Goal: Task Accomplishment & Management: Use online tool/utility

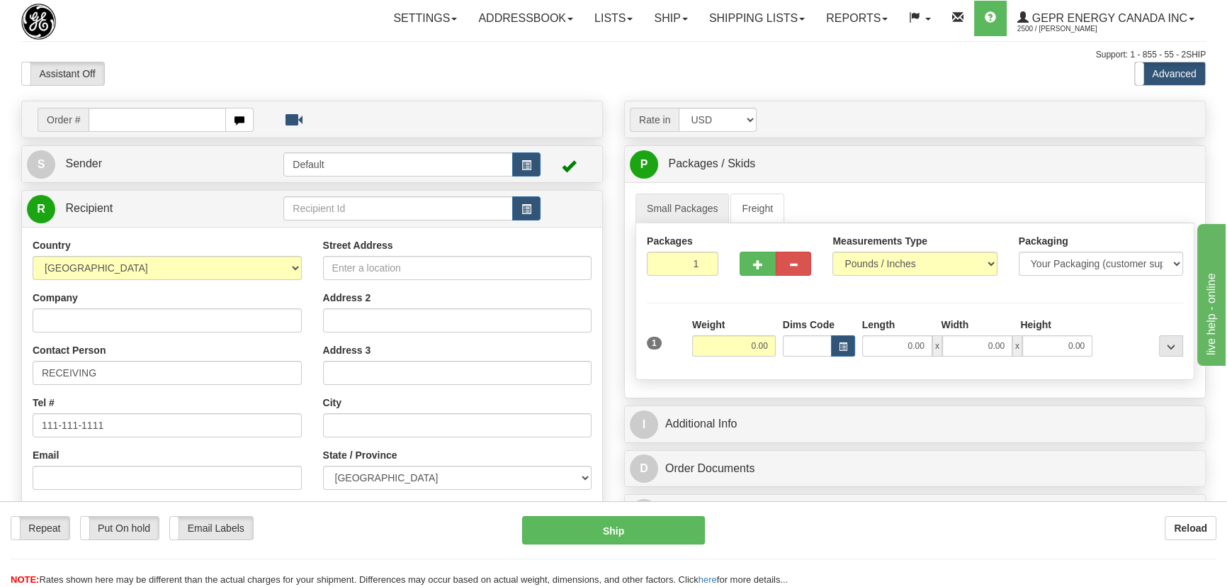
select select "US"
click at [33, 256] on select "[GEOGRAPHIC_DATA] [GEOGRAPHIC_DATA] [GEOGRAPHIC_DATA] [GEOGRAPHIC_DATA] [US_STA…" at bounding box center [167, 268] width 269 height 24
click at [182, 325] on input "Company" at bounding box center [167, 320] width 269 height 24
paste input "Sable Offshore"
type input "Sable Offshore"
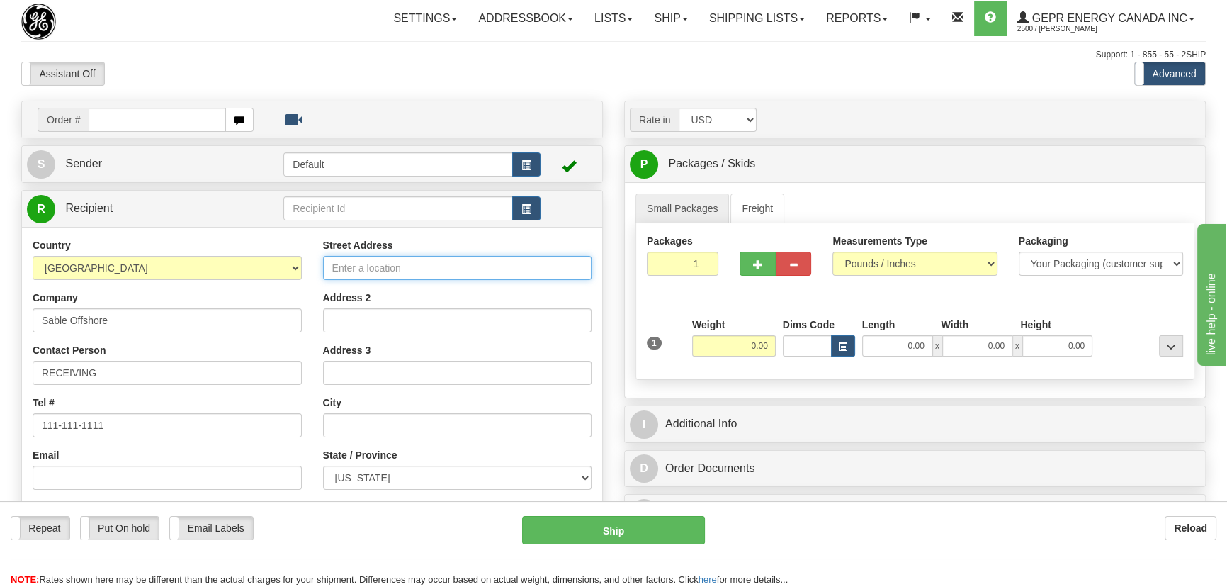
drag, startPoint x: 467, startPoint y: 260, endPoint x: 618, endPoint y: 213, distance: 158.2
click at [465, 260] on input "Street Address" at bounding box center [457, 268] width 269 height 24
paste input "12000 Calle Real"
type input "12000 Calle Real"
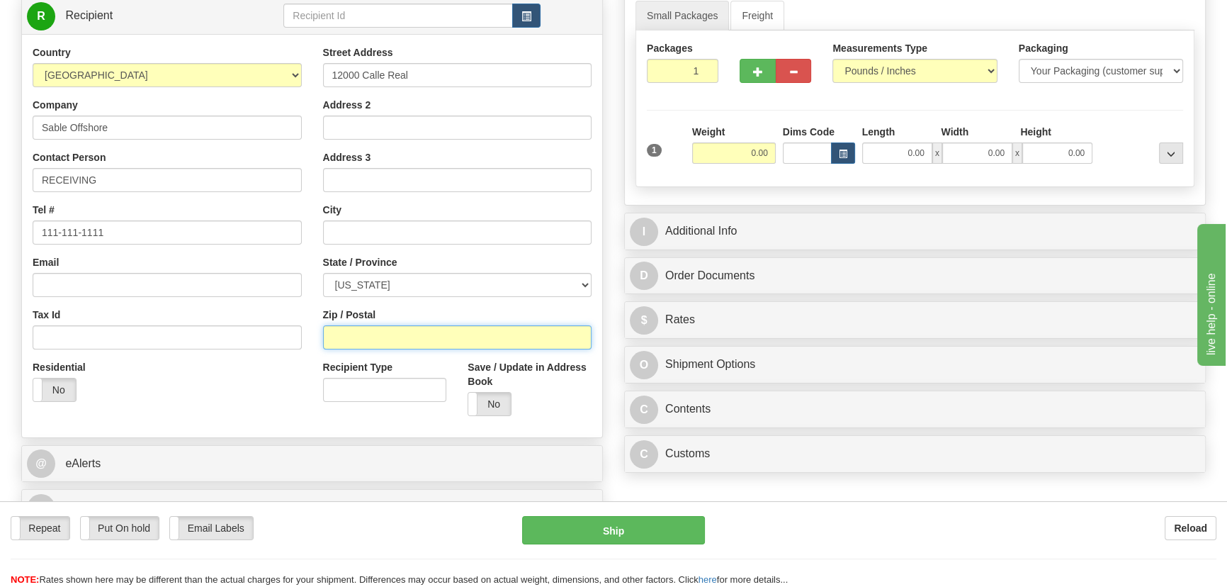
click at [424, 334] on input "Zip / Postal" at bounding box center [457, 337] width 269 height 24
paste input "93117"
type input "93117"
click at [232, 390] on div "Residential Yes No" at bounding box center [167, 386] width 290 height 52
type input "GOLETA"
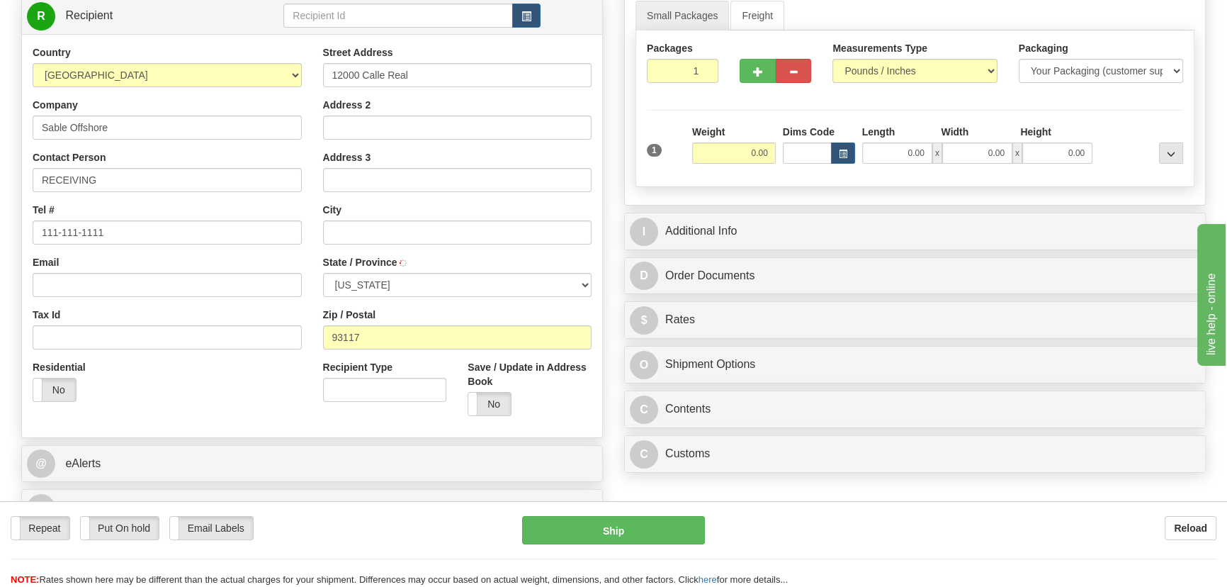
select select "CA"
click at [457, 131] on input "Address 2" at bounding box center [457, 127] width 269 height 24
paste input "[PERSON_NAME]"
type input "[PERSON_NAME]"
drag, startPoint x: 690, startPoint y: 70, endPoint x: 741, endPoint y: 102, distance: 60.2
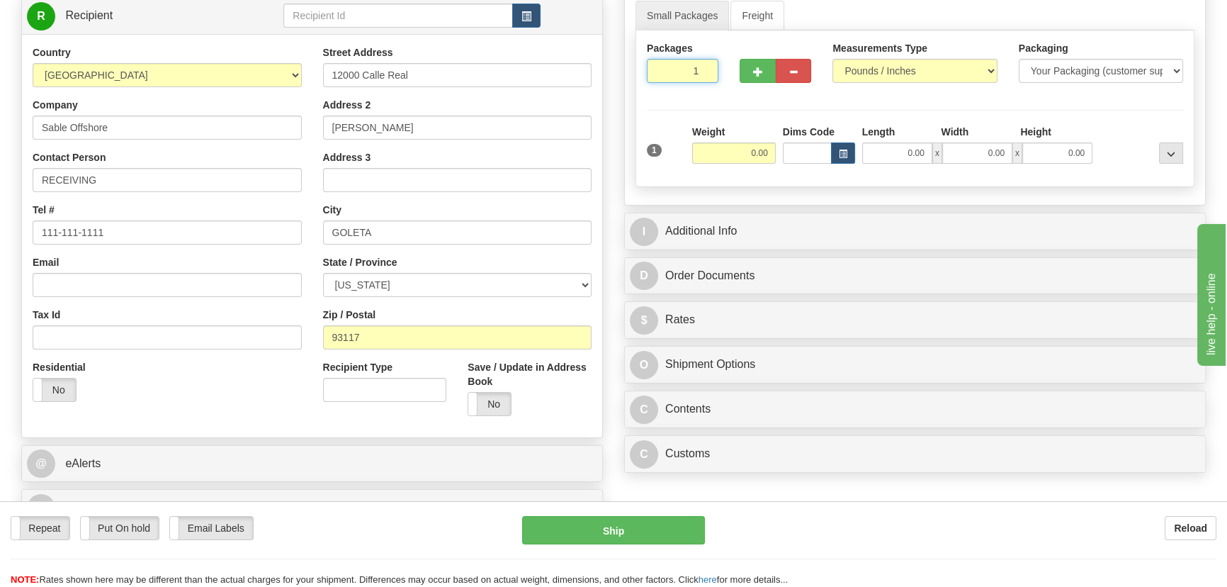
click at [741, 99] on div "Packages 1 1 Measurements Type" at bounding box center [915, 108] width 559 height 157
type input "3"
drag, startPoint x: 740, startPoint y: 109, endPoint x: 740, endPoint y: 118, distance: 9.2
click at [740, 118] on div "Packages 3 1 Measurements Type" at bounding box center [915, 108] width 559 height 157
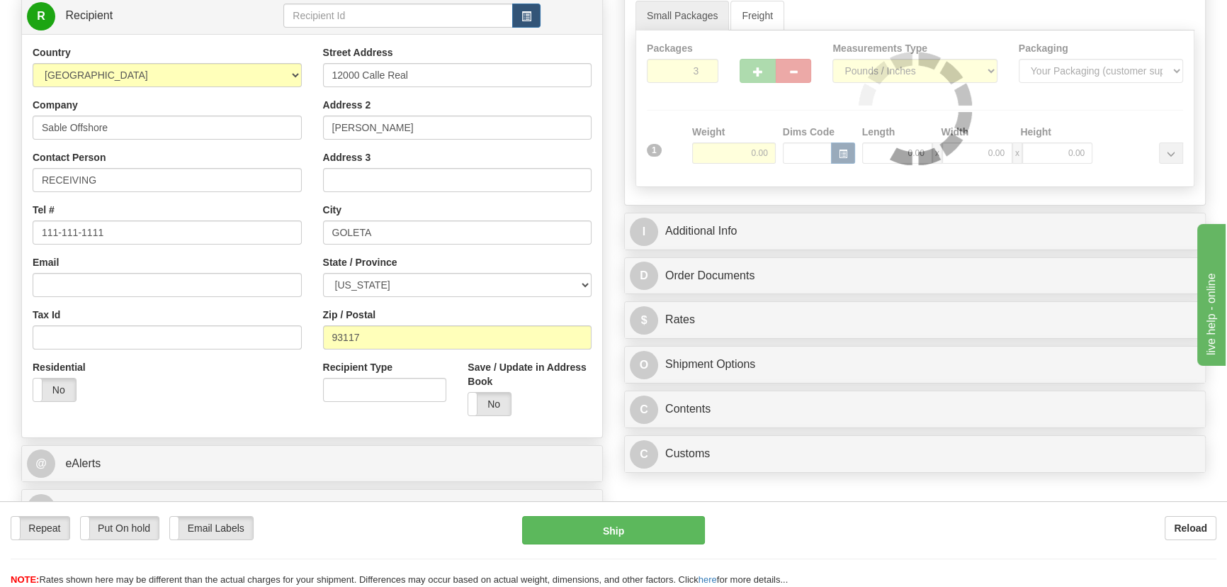
click at [728, 166] on div at bounding box center [915, 108] width 558 height 156
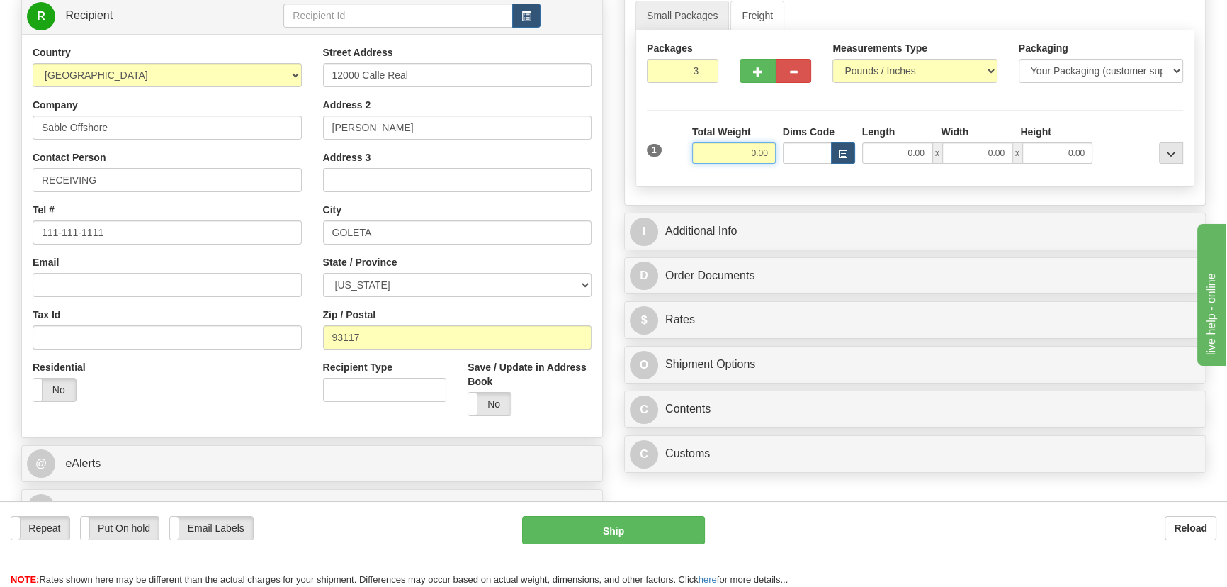
click at [738, 149] on input "0.00" at bounding box center [734, 152] width 84 height 21
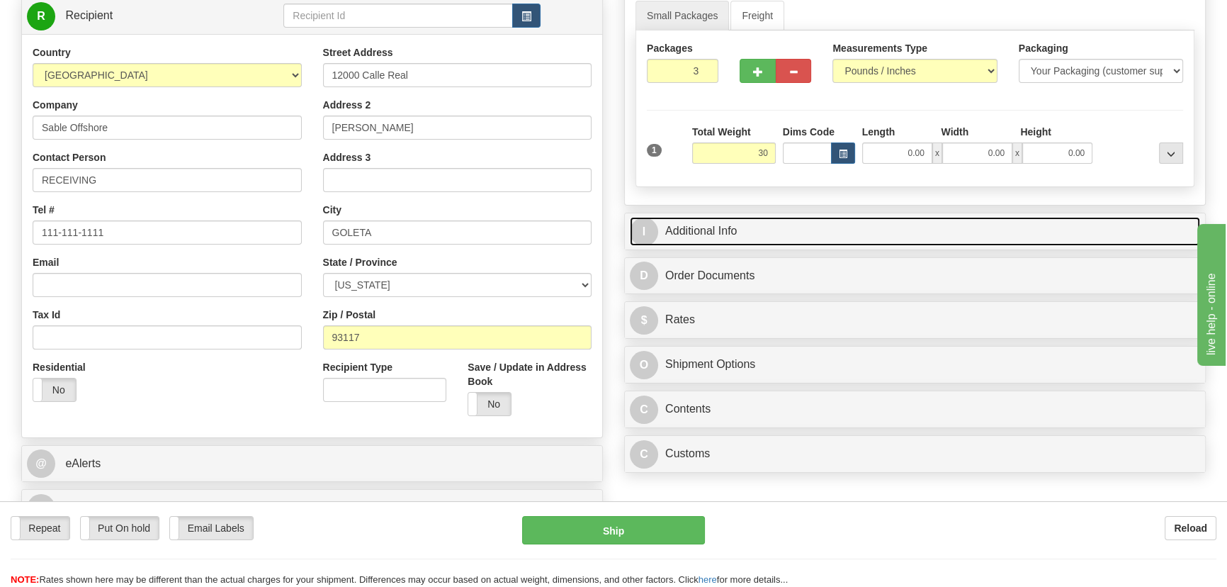
type input "30.00"
click at [928, 223] on link "I Additional Info" at bounding box center [915, 231] width 570 height 29
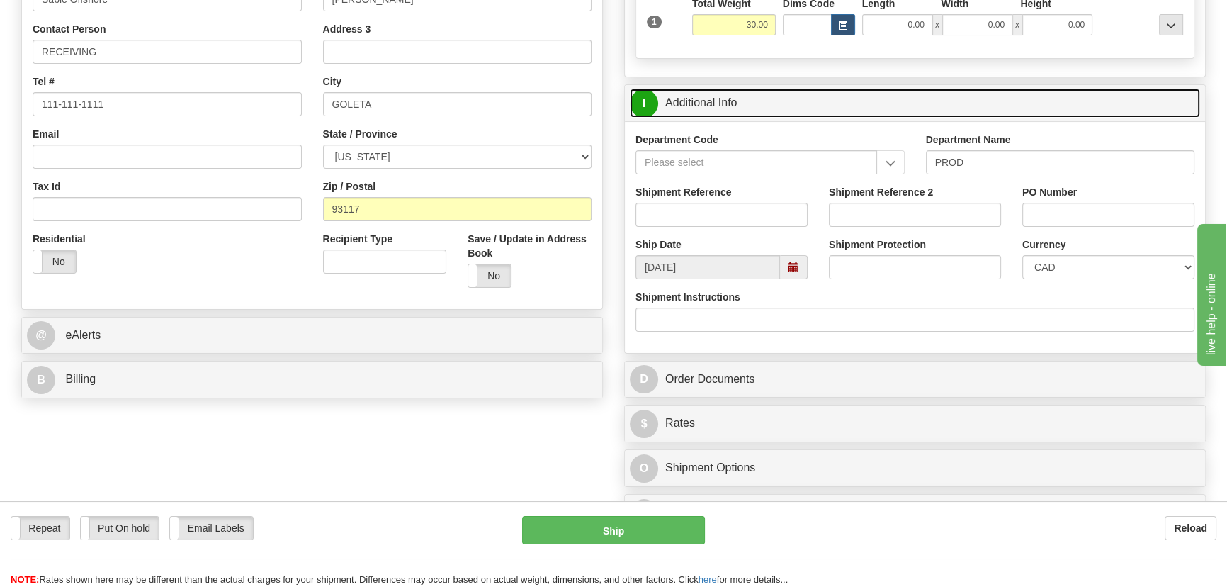
scroll to position [322, 0]
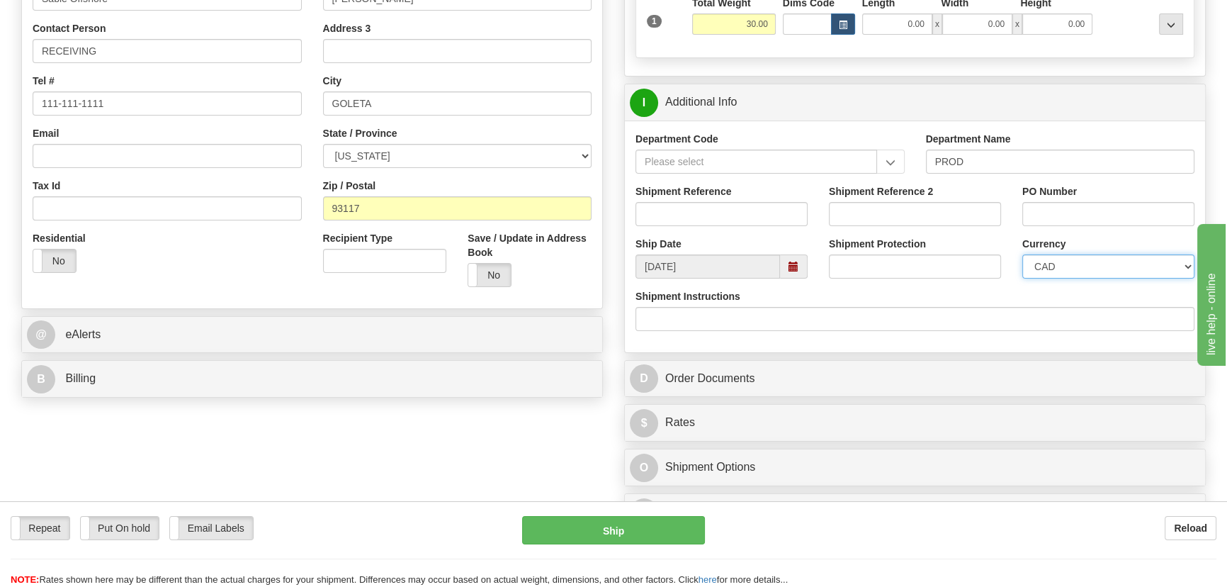
click at [1056, 275] on select "CAD USD EUR ZAR [PERSON_NAME] ARN AUD AUS AWG BBD BFR BGN BHD BMD BND BRC BRL C…" at bounding box center [1108, 266] width 172 height 24
select select "1"
click at [1022, 254] on select "CAD USD EUR ZAR [PERSON_NAME] ARN AUD AUS AWG BBD BFR BGN BHD BMD BND BRC BRL C…" at bounding box center [1108, 266] width 172 height 24
drag, startPoint x: 1058, startPoint y: 209, endPoint x: 721, endPoint y: 231, distance: 337.3
click at [1058, 209] on input "PO Number" at bounding box center [1108, 214] width 172 height 24
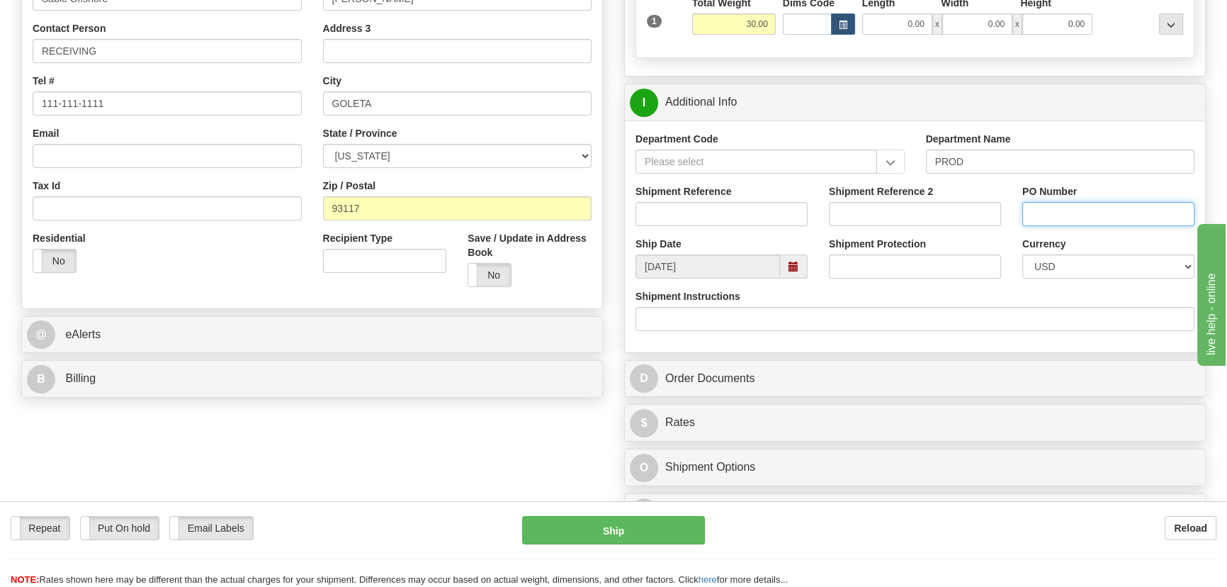
paste input "1015"
type input "1015"
click at [735, 212] on input "Shipment Reference" at bounding box center [722, 214] width 172 height 24
drag, startPoint x: 735, startPoint y: 212, endPoint x: 568, endPoint y: 184, distance: 169.5
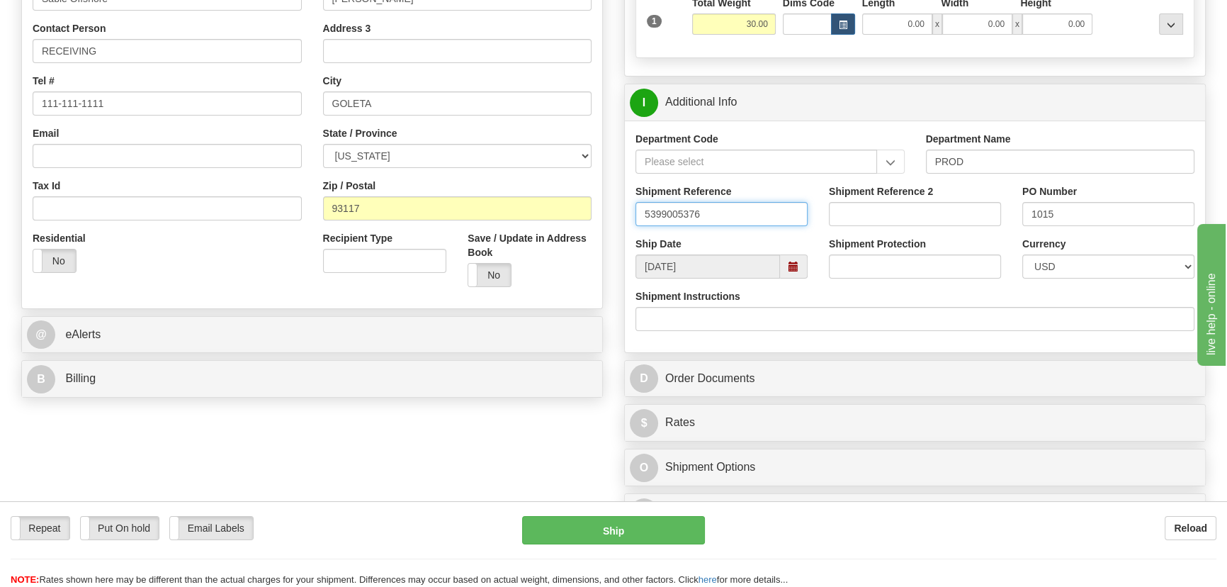
type input "5399005376"
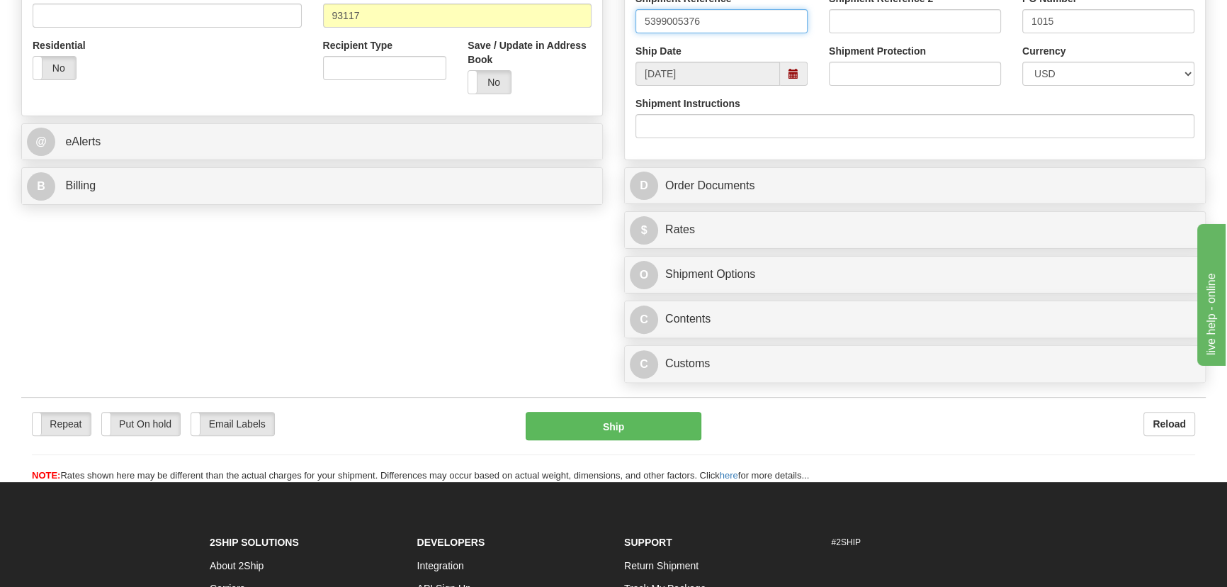
scroll to position [515, 0]
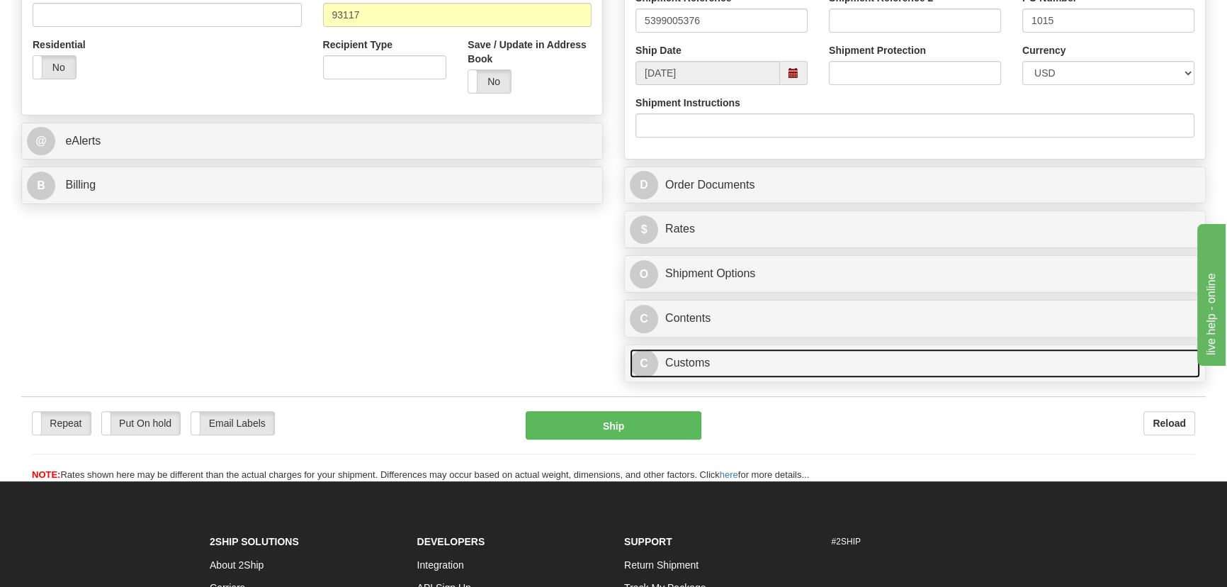
click at [792, 366] on link "C Customs" at bounding box center [915, 363] width 570 height 29
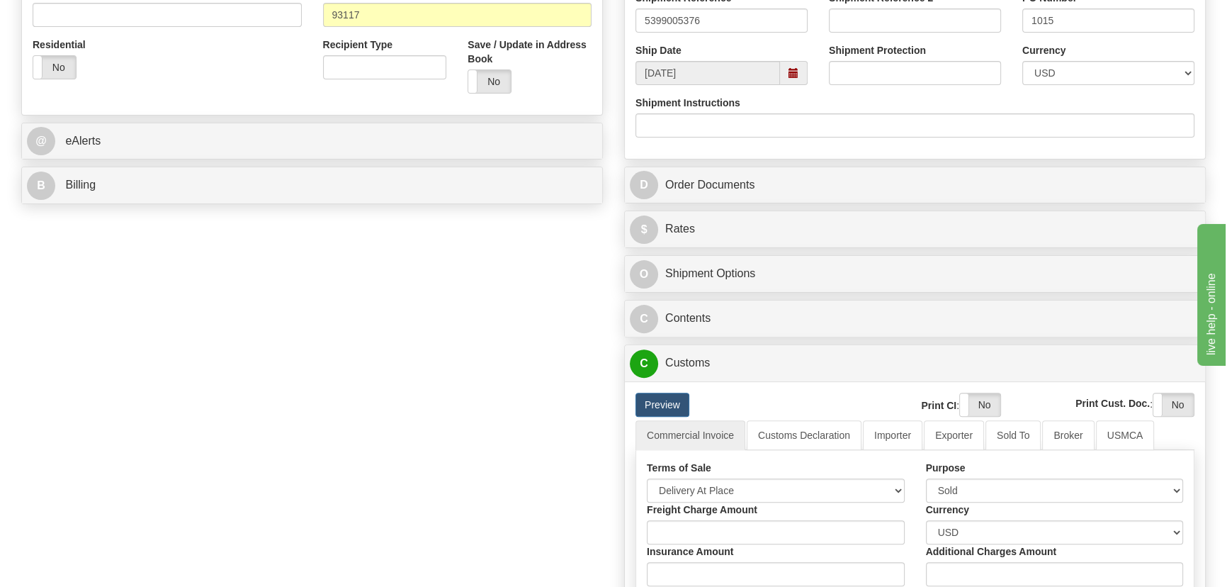
click at [733, 512] on label "Freight Charge Amount" at bounding box center [702, 509] width 111 height 14
click at [733, 520] on input "Freight Charge Amount" at bounding box center [776, 532] width 258 height 24
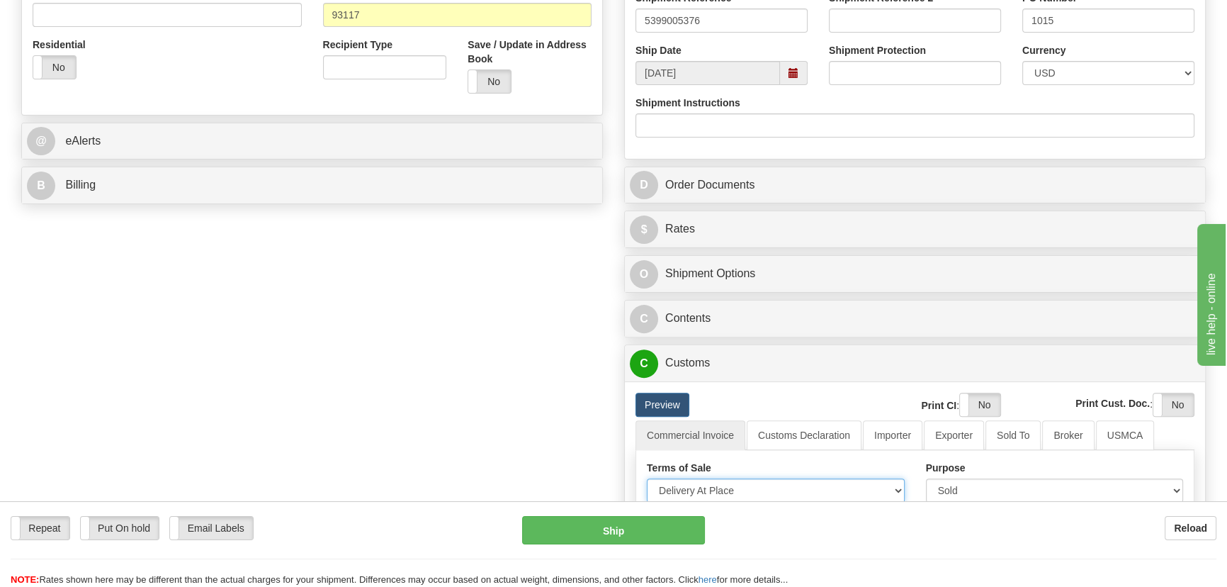
click at [740, 485] on select "Free Carrier Free On Board Ex Works Delivered Duty Unpaid Delivered Duty Paid C…" at bounding box center [776, 490] width 258 height 24
select select "7"
click at [647, 478] on select "Free Carrier Free On Board Ex Works Delivered Duty Unpaid Delivered Duty Paid C…" at bounding box center [776, 490] width 258 height 24
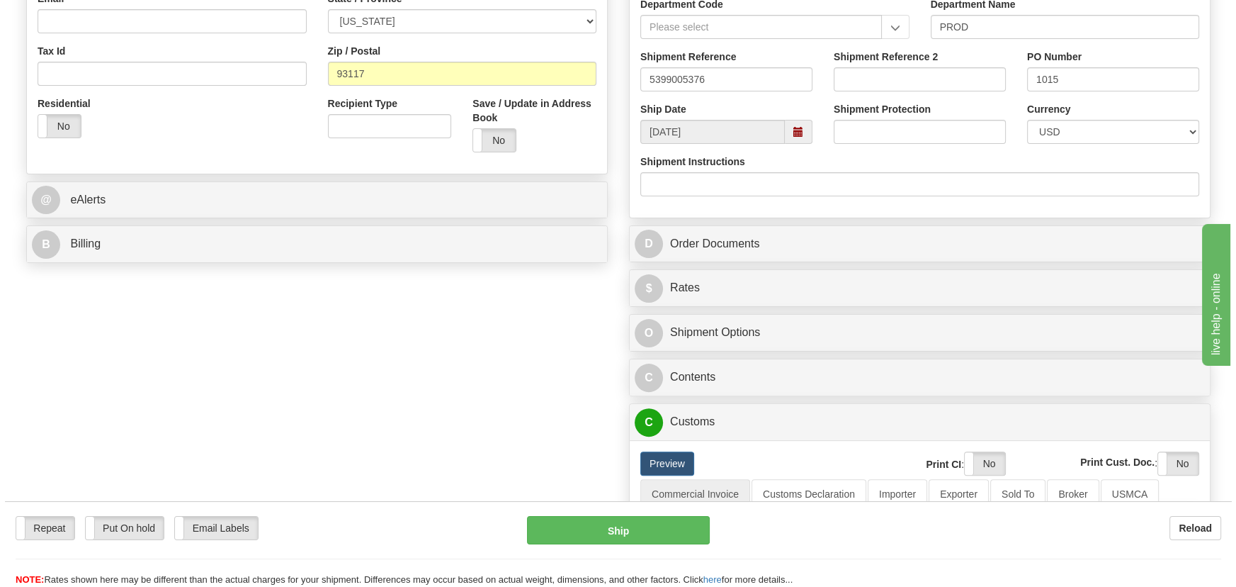
scroll to position [580, 0]
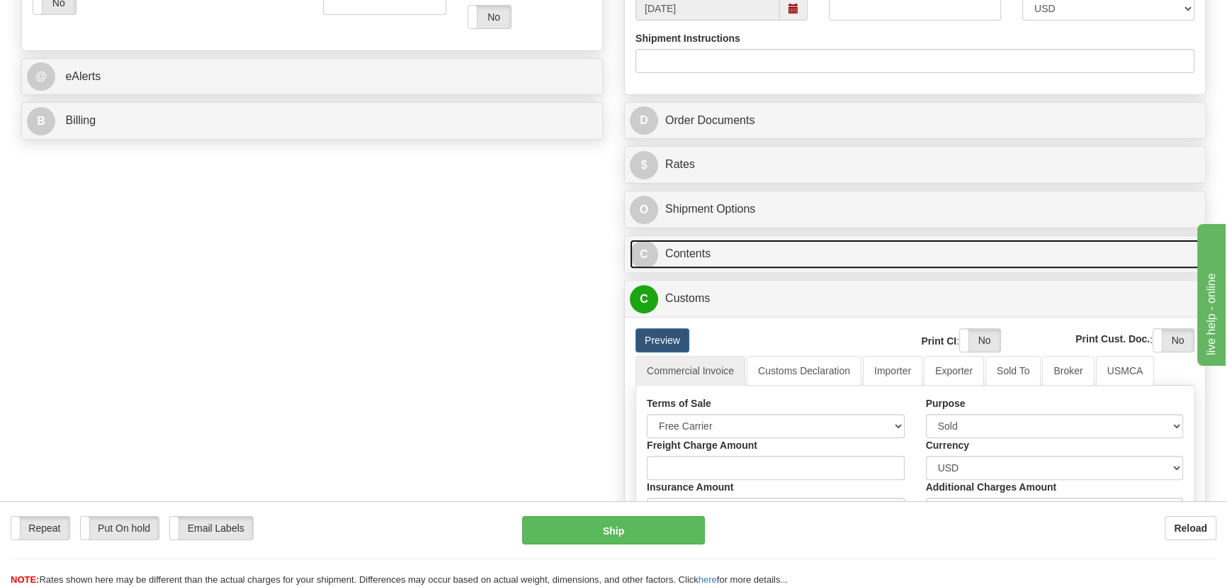
click at [1022, 245] on link "C Contents" at bounding box center [915, 253] width 570 height 29
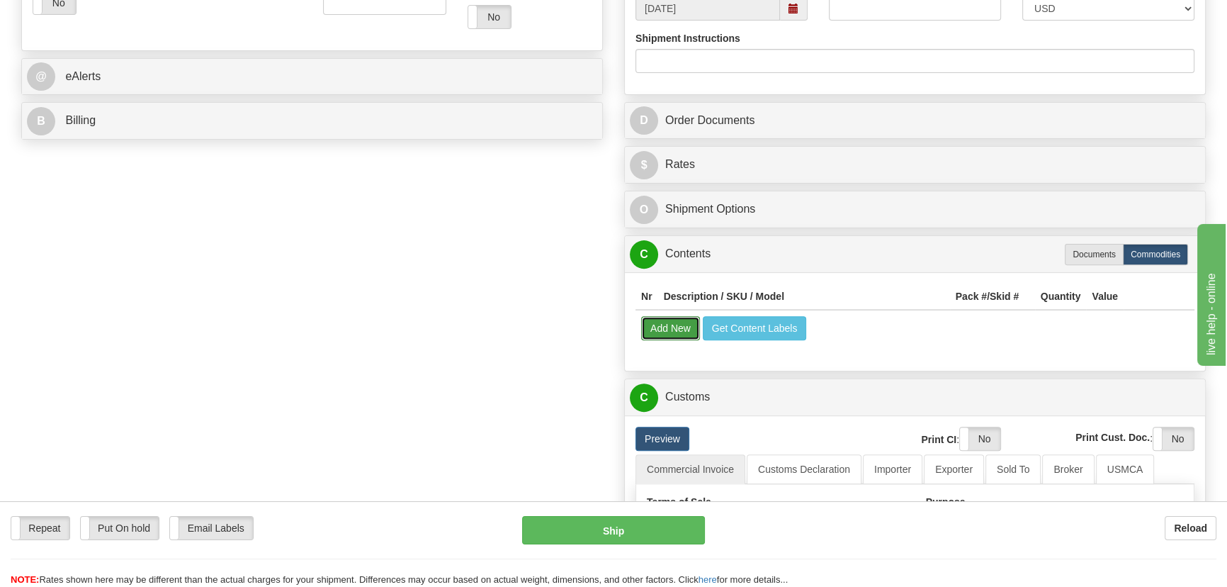
click at [680, 329] on button "Add New" at bounding box center [670, 328] width 59 height 24
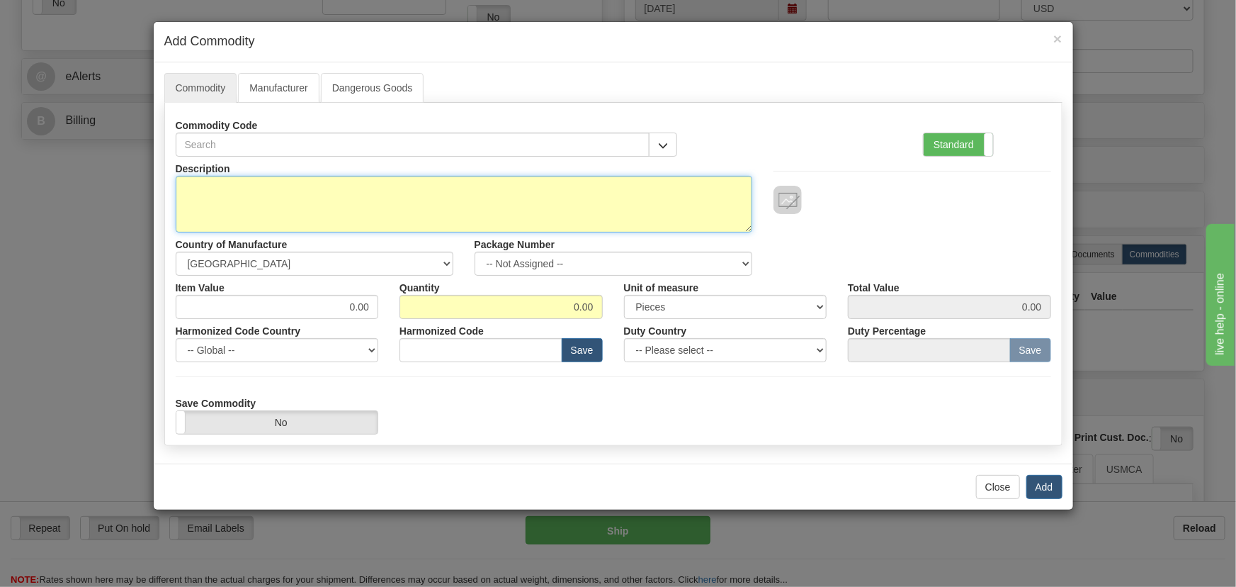
click at [439, 208] on textarea "Description" at bounding box center [464, 204] width 577 height 57
paste textarea "859BP0NNNNHNNCNNMBBFB3ECNBN043X"
type textarea "859BP0NNNNHNNCNNMBBFB3ECNBN043X"
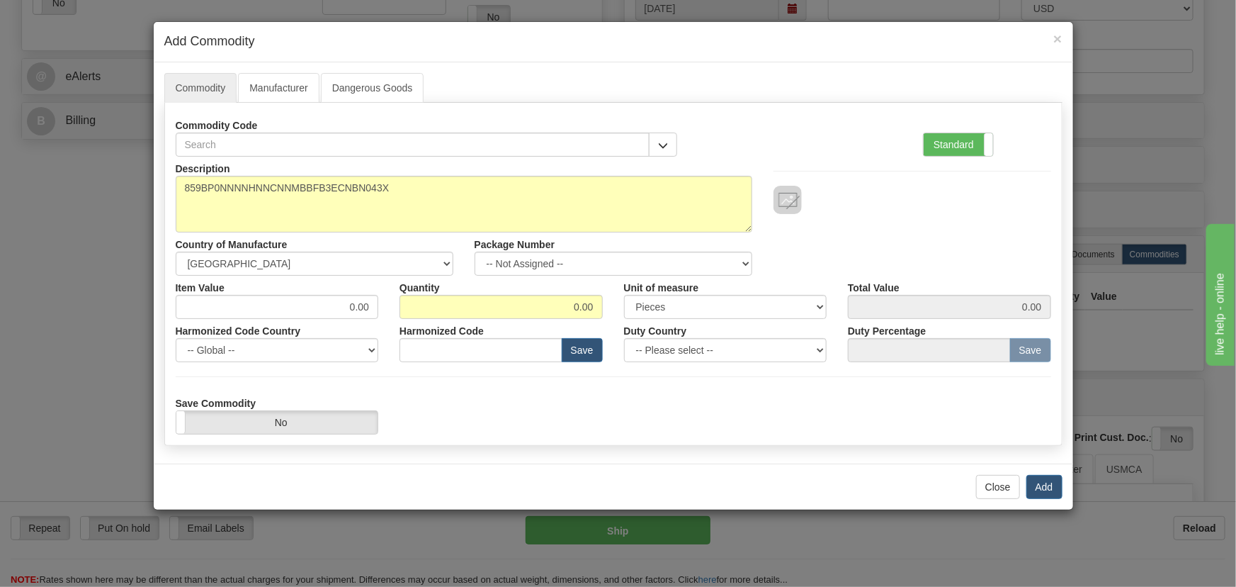
drag, startPoint x: 966, startPoint y: 137, endPoint x: 697, endPoint y: 264, distance: 296.7
click at [966, 138] on label "Standard" at bounding box center [958, 144] width 69 height 23
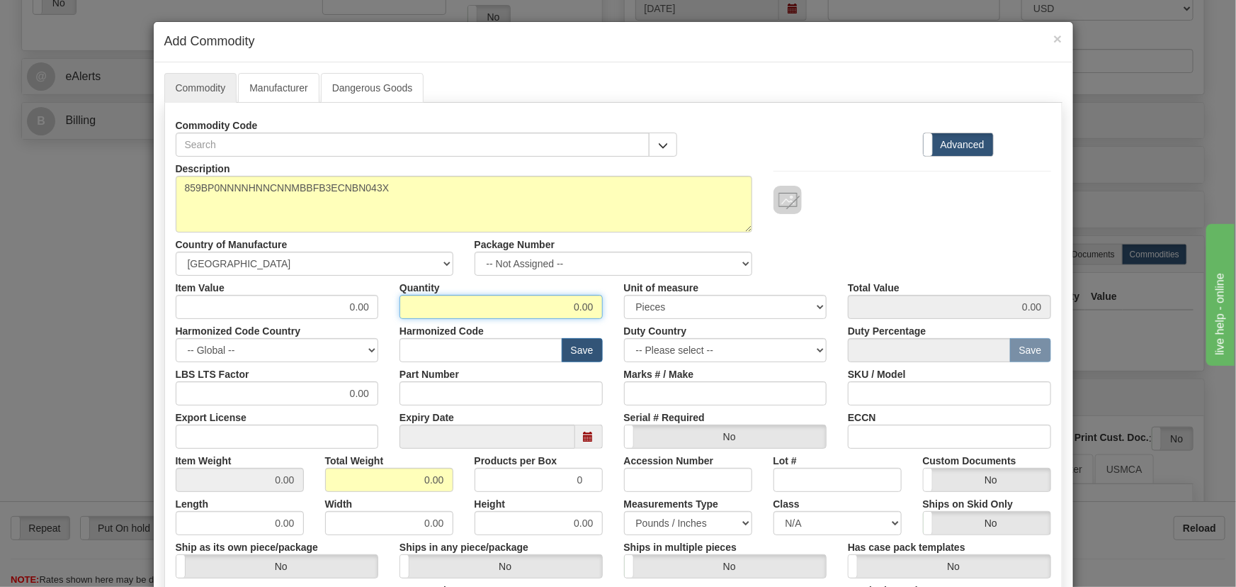
drag, startPoint x: 564, startPoint y: 306, endPoint x: 590, endPoint y: 311, distance: 26.7
click at [590, 311] on input "0.00" at bounding box center [501, 307] width 203 height 24
type input "3"
drag, startPoint x: 415, startPoint y: 477, endPoint x: 609, endPoint y: 468, distance: 193.6
click at [470, 478] on div "Item Weight 0.00 Total Weight 3 Products per Box 0 Accession Number Lot # Custo…" at bounding box center [613, 469] width 897 height 43
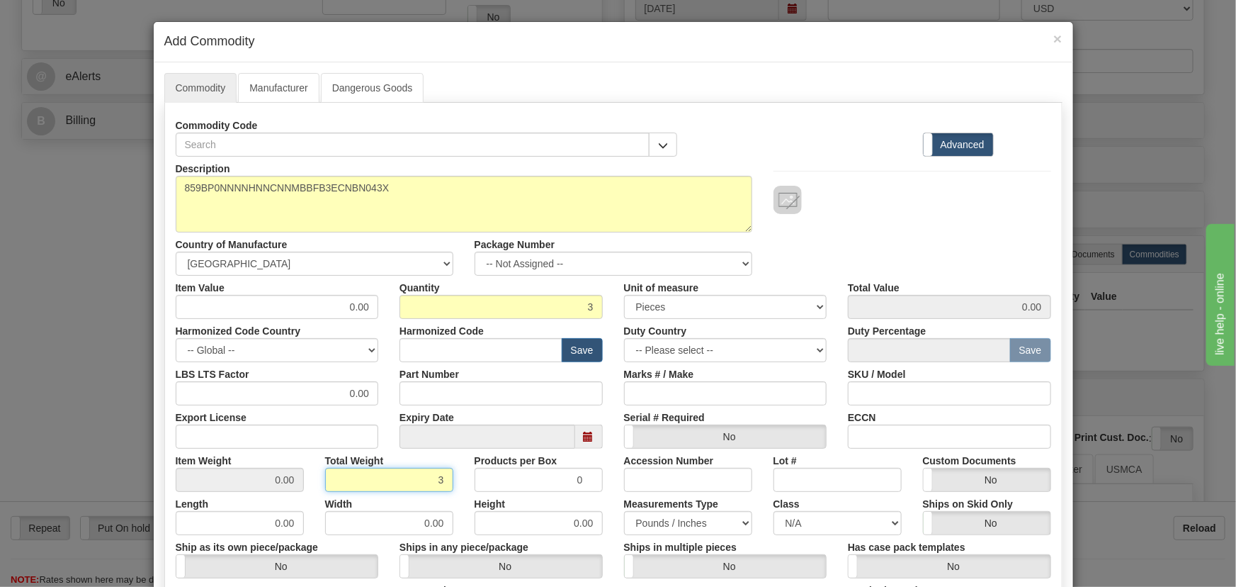
type input "3"
type input "1.0000"
click at [524, 347] on input "text" at bounding box center [481, 350] width 163 height 24
paste input "8536.49.0090"
type input "8536.49.0090"
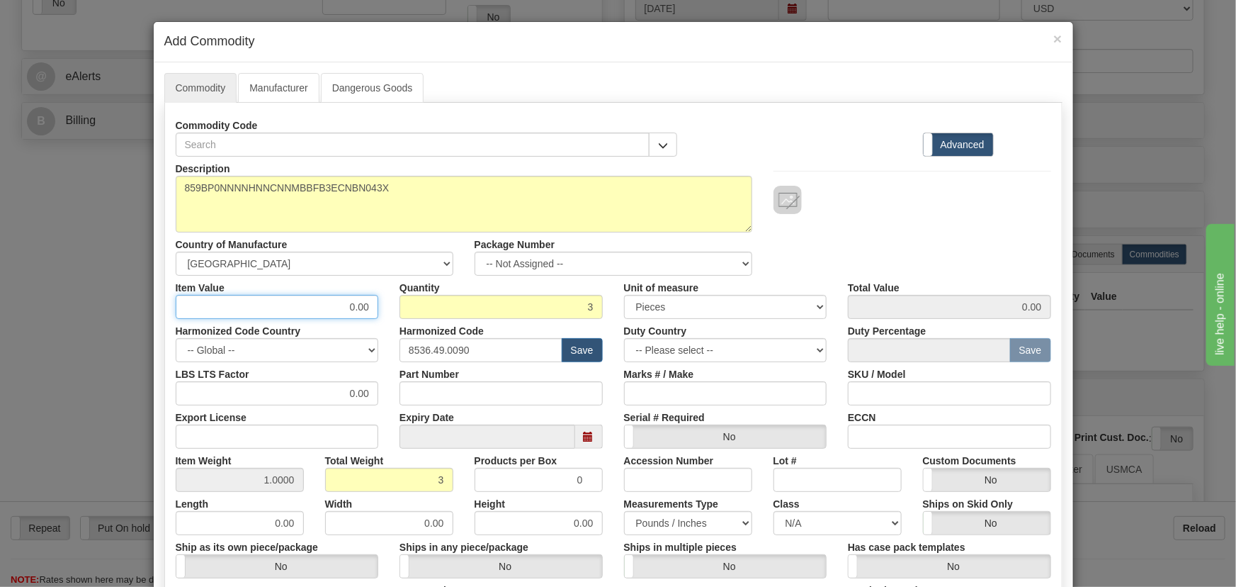
drag, startPoint x: 345, startPoint y: 305, endPoint x: 381, endPoint y: 308, distance: 36.3
click at [381, 307] on div "Item Value 0.00" at bounding box center [277, 297] width 225 height 43
paste input "3.469,45"
type input "3469.45"
type input "10408.35"
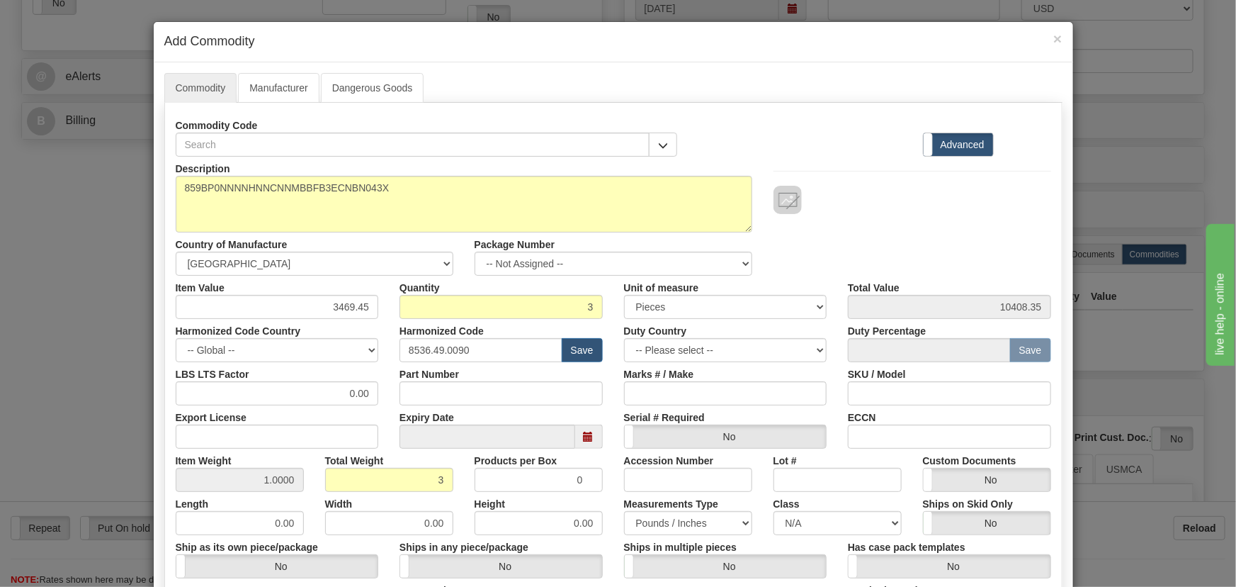
click at [863, 191] on div at bounding box center [913, 200] width 278 height 28
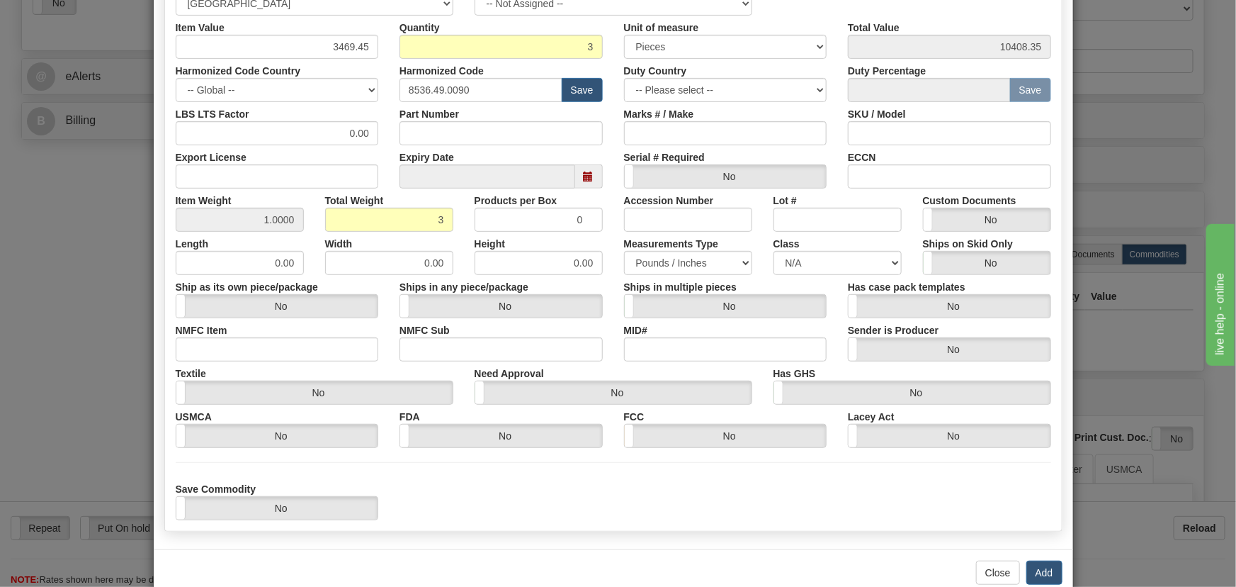
scroll to position [289, 0]
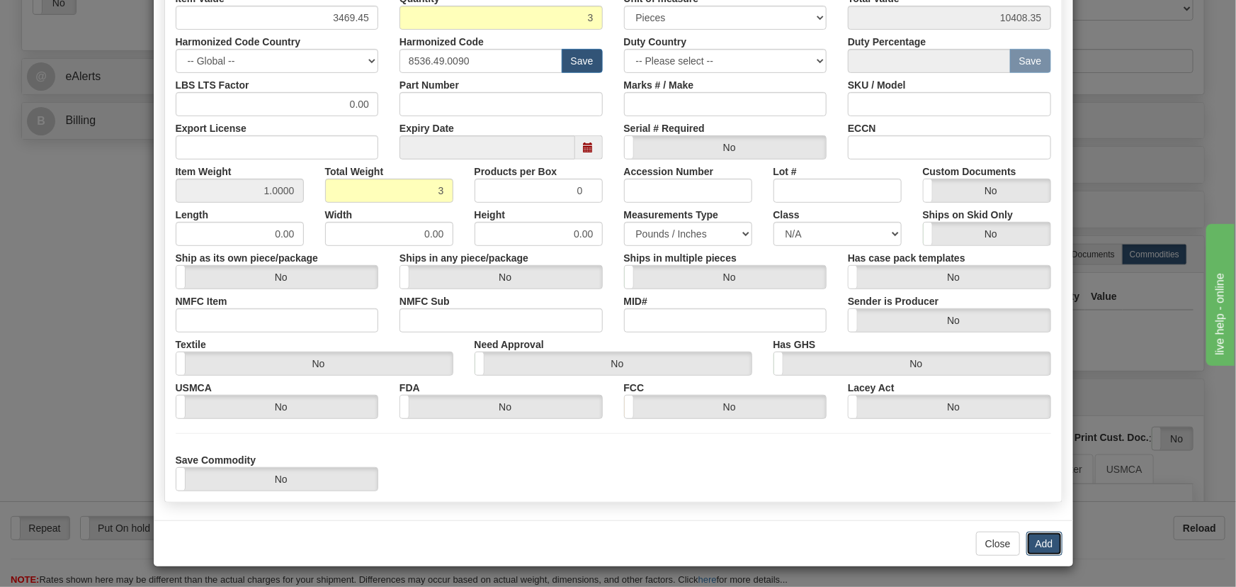
click at [1039, 544] on button "Add" at bounding box center [1045, 543] width 36 height 24
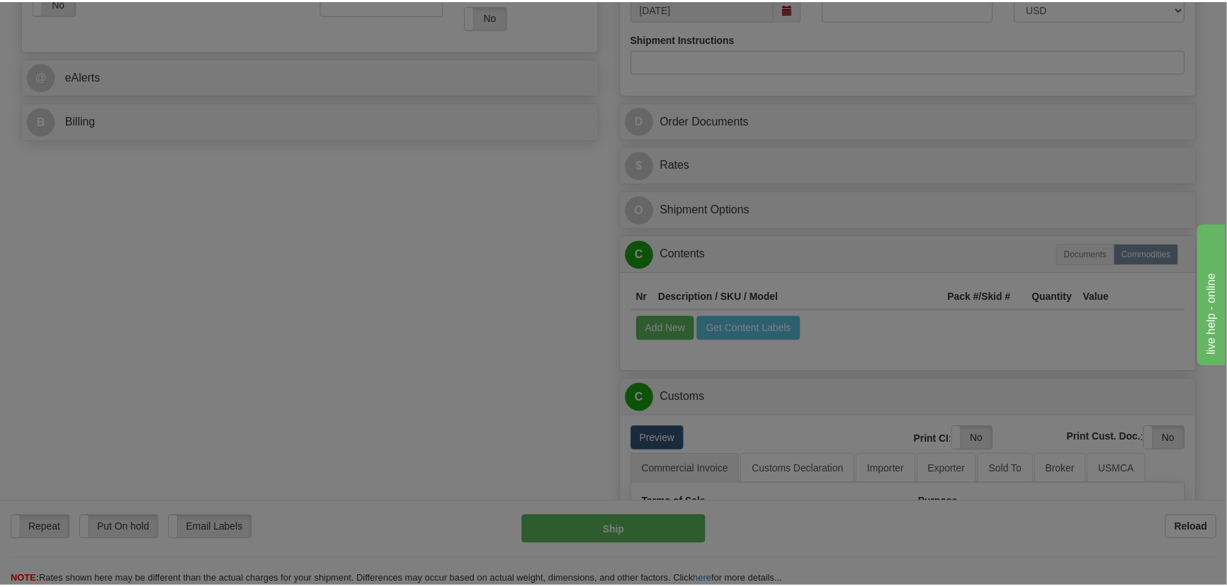
scroll to position [0, 0]
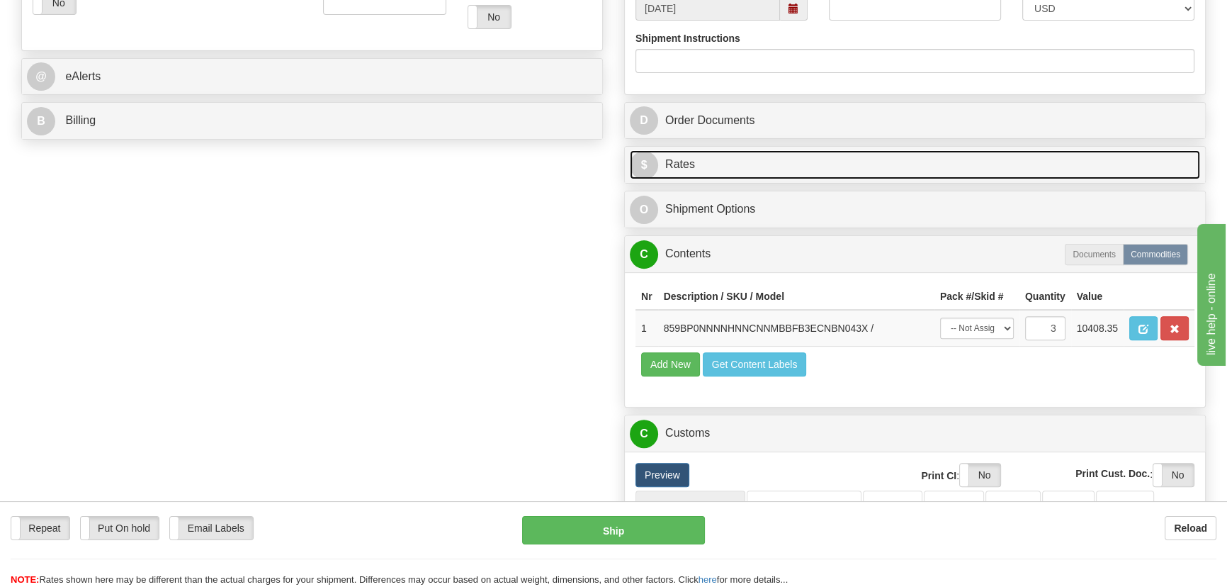
click at [1007, 162] on link "$ Rates" at bounding box center [915, 164] width 570 height 29
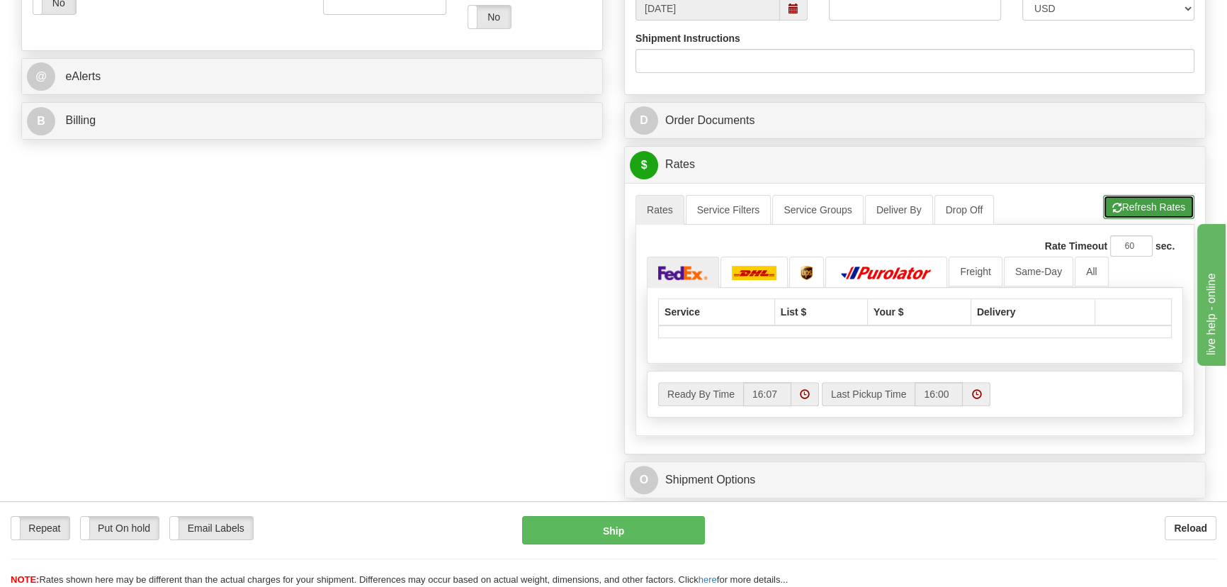
click at [1130, 205] on button "Refresh Rates" at bounding box center [1148, 207] width 91 height 24
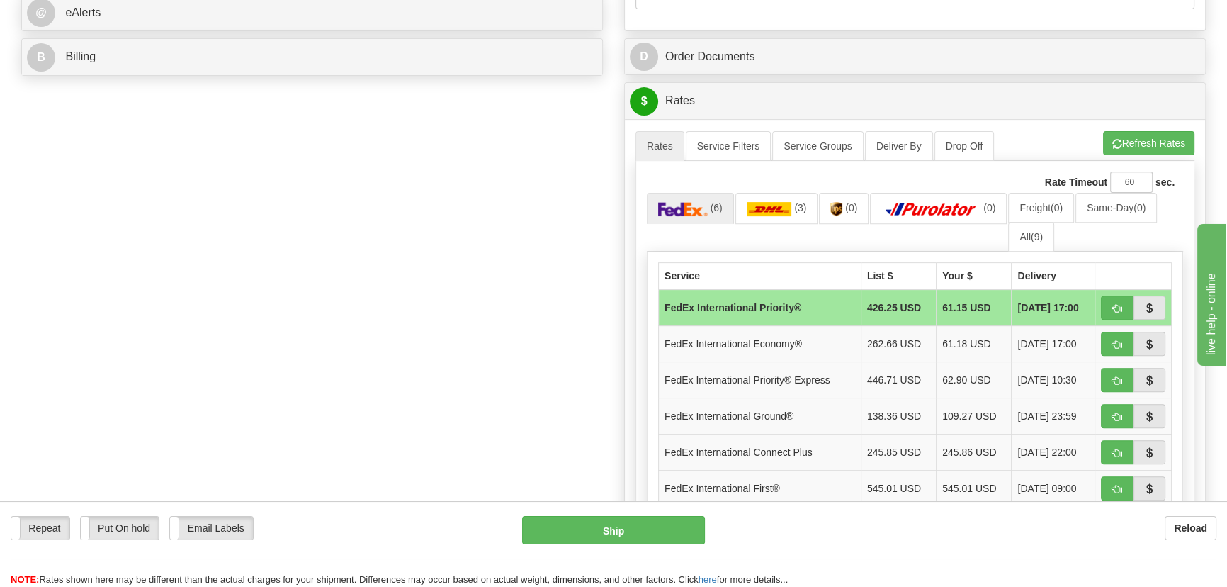
scroll to position [644, 0]
click at [1123, 300] on button "button" at bounding box center [1117, 307] width 33 height 24
type input "01"
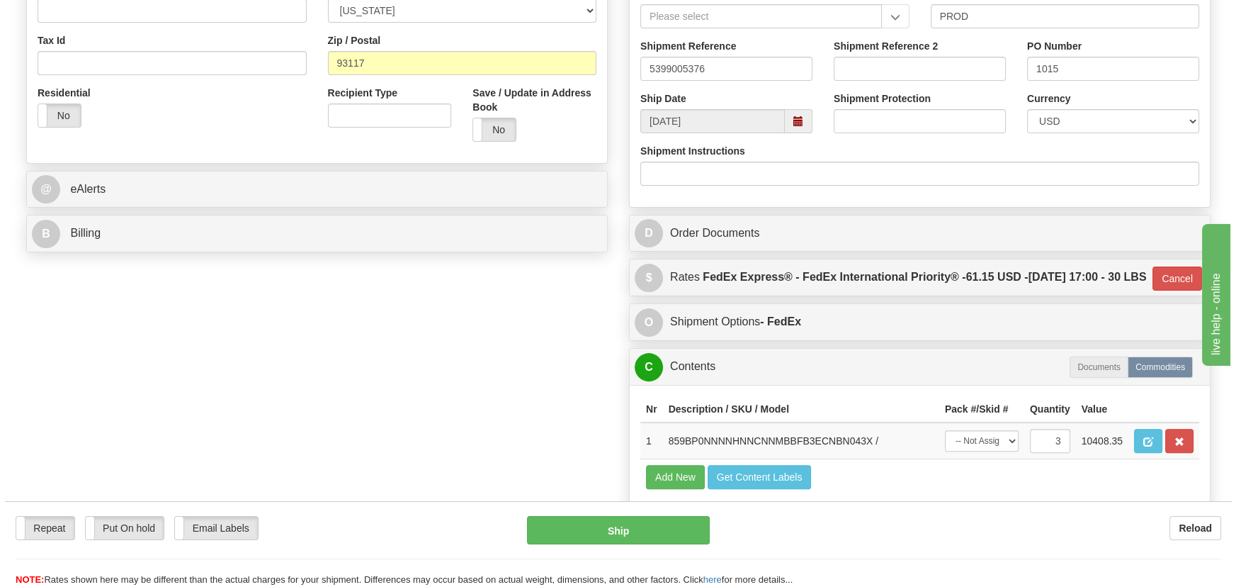
scroll to position [451, 0]
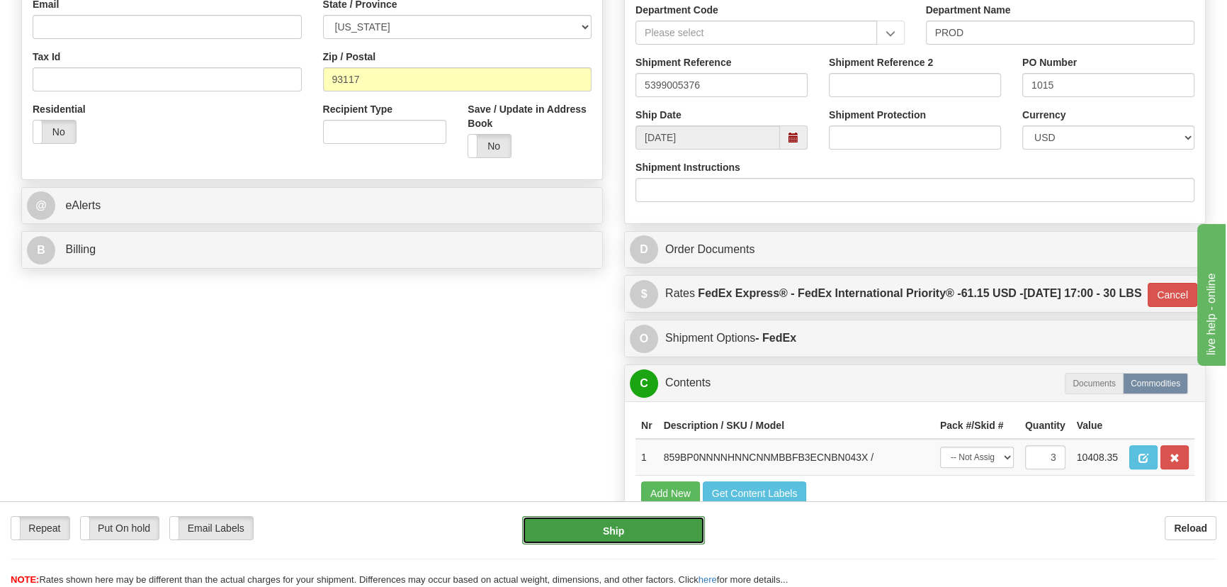
click at [665, 524] on button "Ship" at bounding box center [614, 530] width 184 height 28
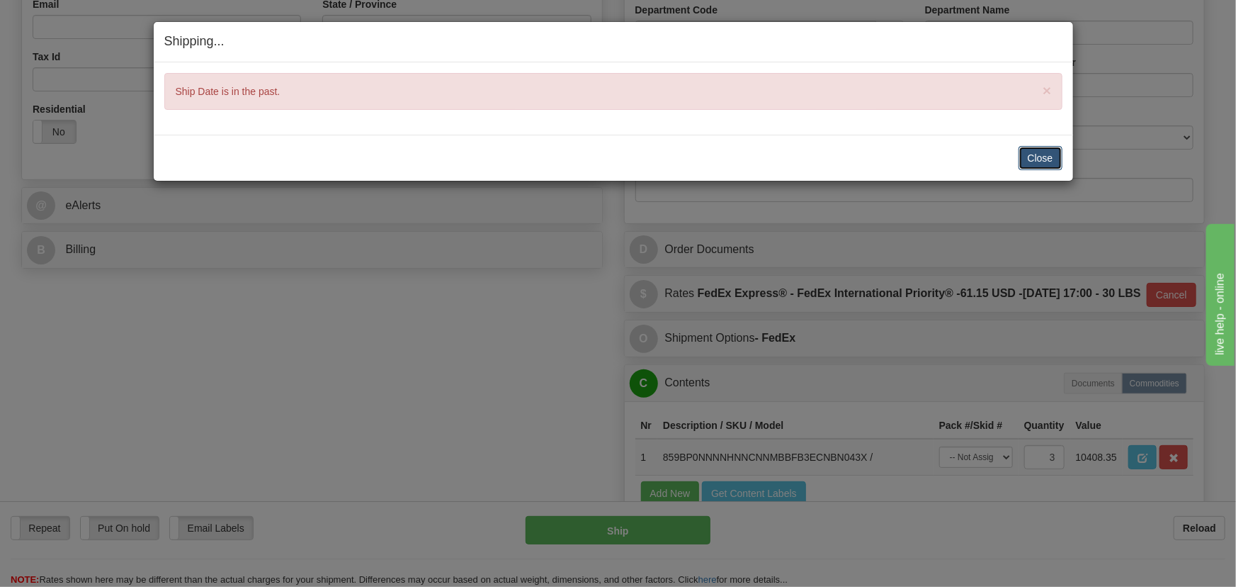
click at [1057, 156] on button "Close" at bounding box center [1041, 158] width 44 height 24
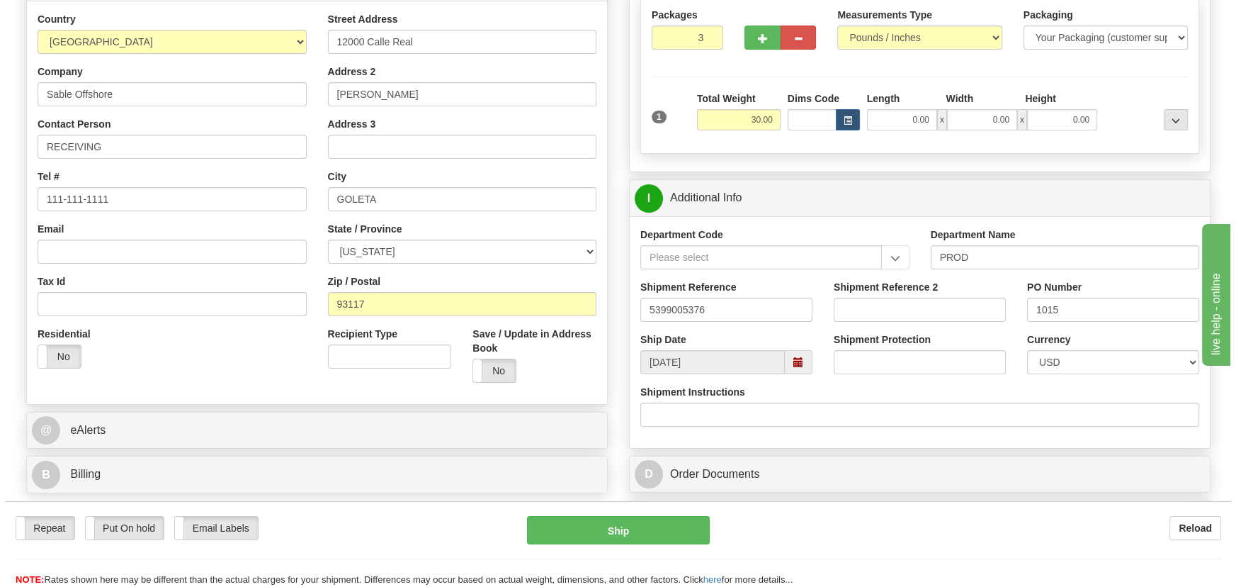
scroll to position [257, 0]
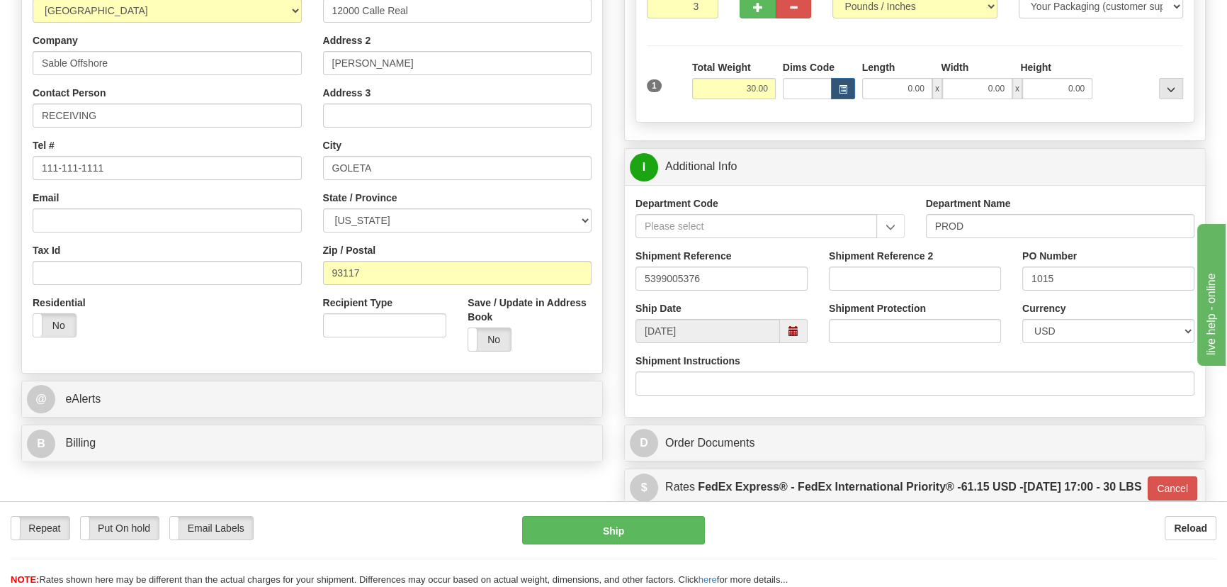
click at [801, 327] on span at bounding box center [794, 331] width 28 height 24
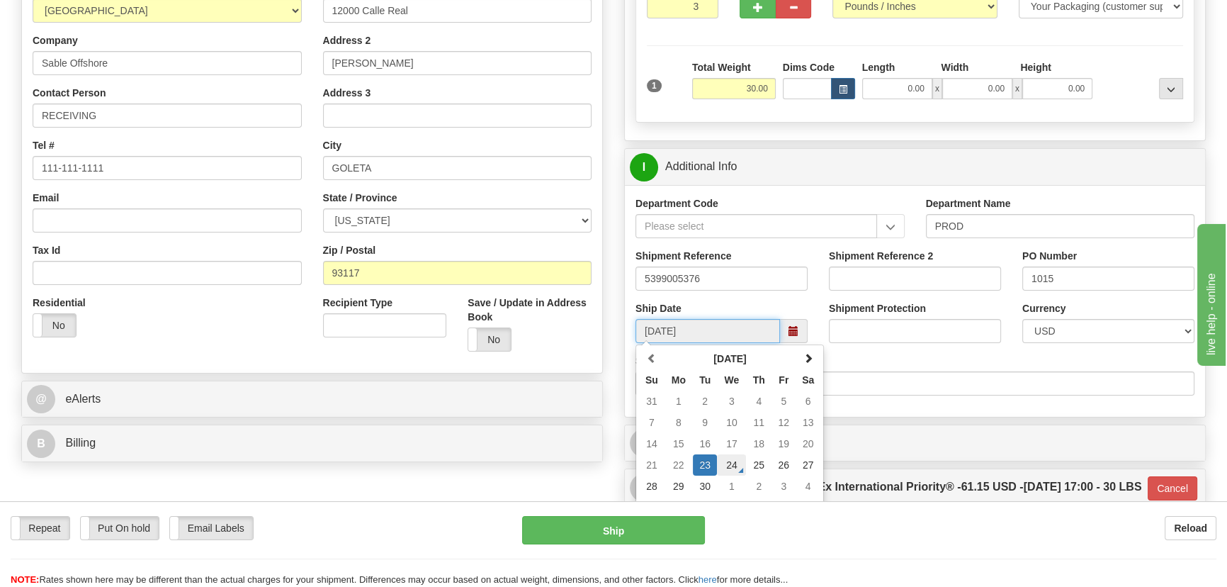
click at [731, 465] on td "24" at bounding box center [731, 464] width 29 height 21
type input "[DATE]"
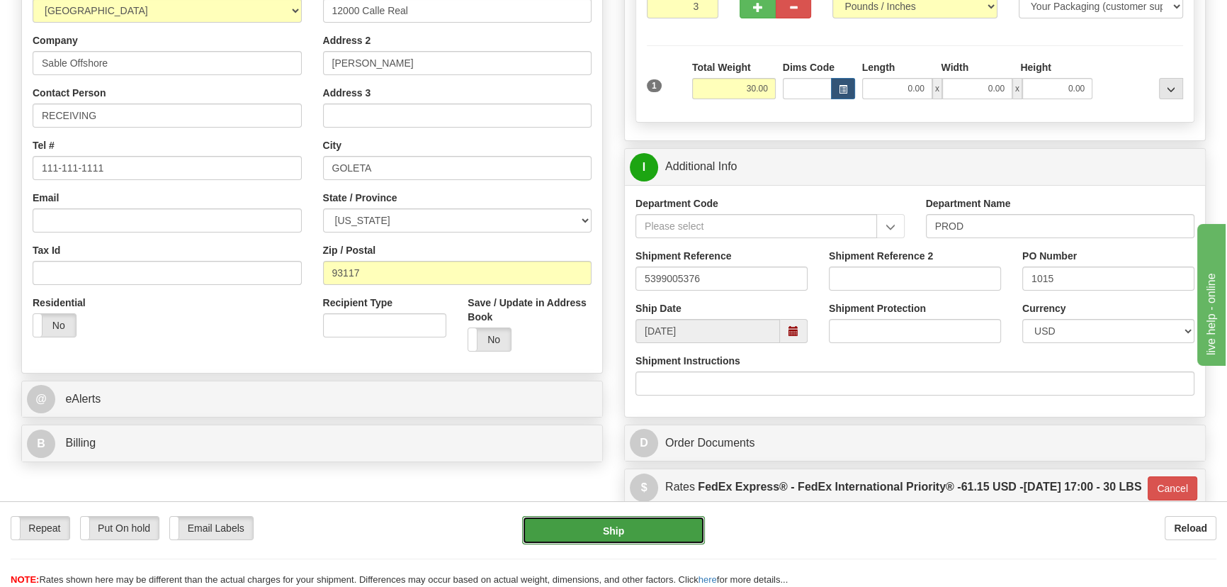
click at [663, 524] on button "Ship" at bounding box center [614, 530] width 184 height 28
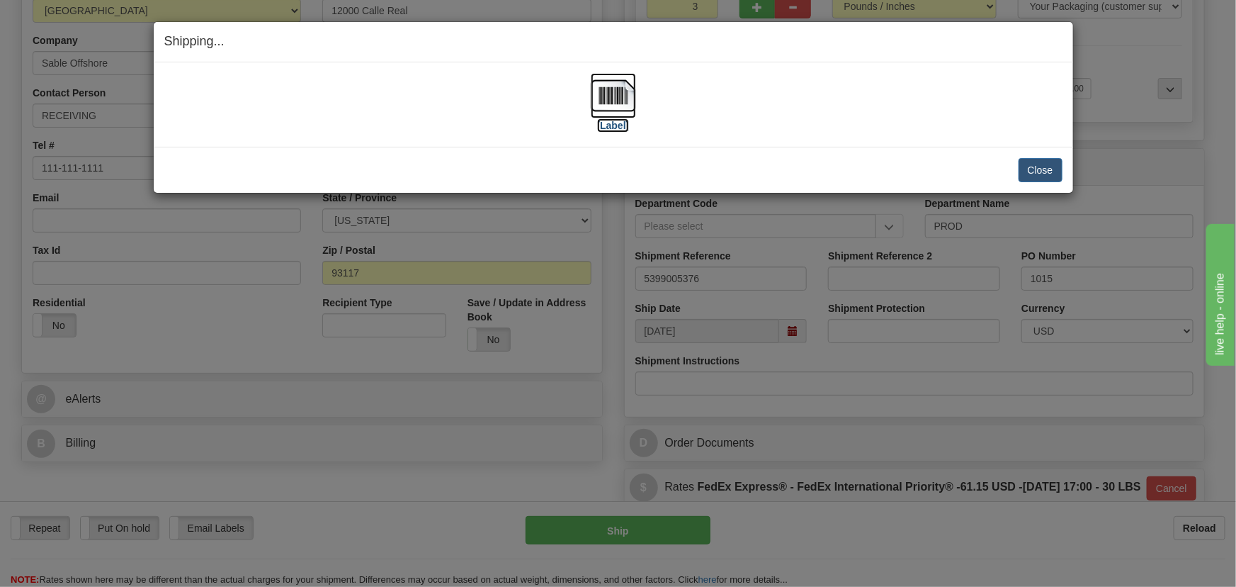
click at [616, 101] on img at bounding box center [613, 95] width 45 height 45
click at [1037, 169] on button "Close" at bounding box center [1041, 170] width 44 height 24
